Goal: Transaction & Acquisition: Obtain resource

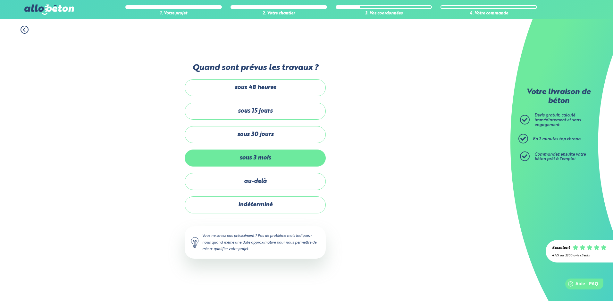
click at [271, 158] on label "sous 3 mois" at bounding box center [255, 157] width 141 height 17
click at [0, 0] on input "sous 3 mois" at bounding box center [0, 0] width 0 height 0
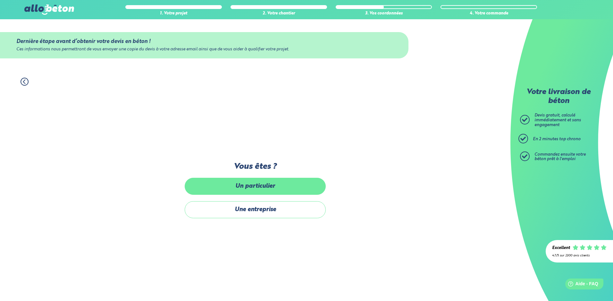
click at [267, 186] on label "Un particulier" at bounding box center [255, 186] width 141 height 17
click at [0, 0] on input "Un particulier" at bounding box center [0, 0] width 0 height 0
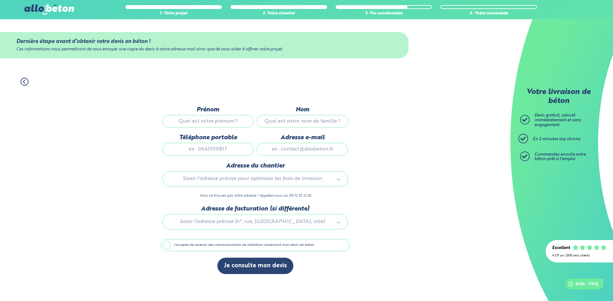
click at [222, 124] on input "Prénom" at bounding box center [207, 121] width 91 height 13
type input "vanessa"
type input "wittling"
type input "0634243978"
type input "vwittling@gmail.com"
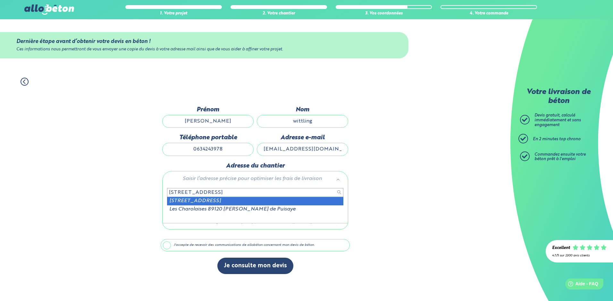
type input "120 rue de la charolaise des cha"
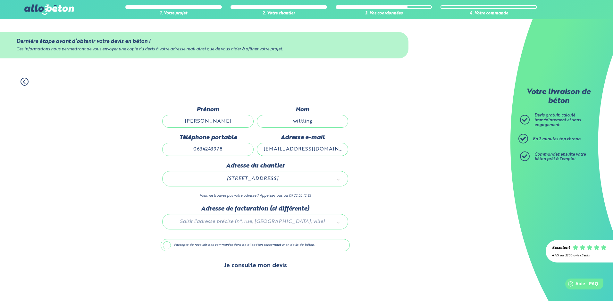
click at [267, 268] on button "Je consulte mon devis" at bounding box center [255, 266] width 76 height 16
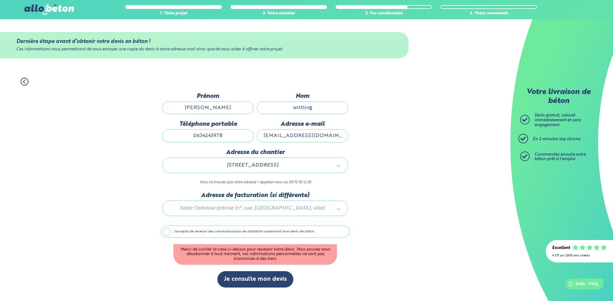
click at [167, 231] on label "J'accepte de recevoir des communications de allobéton concernant mon devis de b…" at bounding box center [255, 232] width 189 height 12
click at [0, 0] on input "J'accepte de recevoir des communications de allobéton concernant mon devis de b…" at bounding box center [0, 0] width 0 height 0
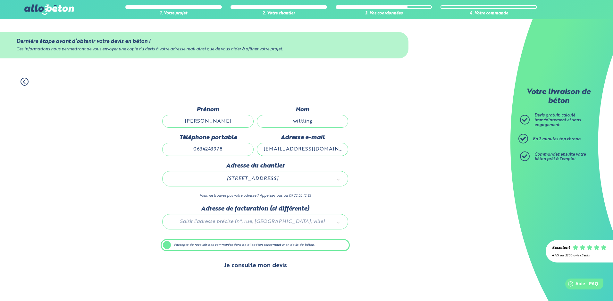
click at [257, 270] on button "Je consulte mon devis" at bounding box center [255, 266] width 76 height 16
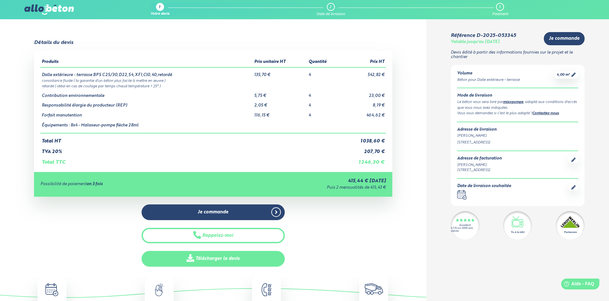
click at [216, 259] on link "Télécharger le devis" at bounding box center [212, 259] width 143 height 16
